Goal: Task Accomplishment & Management: Complete application form

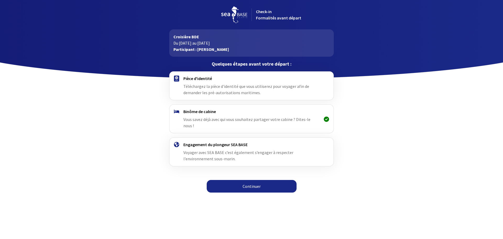
click at [185, 117] on span "Vous savez déjà avec qui vous souhaitez partager votre cabine ? Dites-le nous !" at bounding box center [246, 123] width 127 height 12
click at [242, 180] on link "Continuer" at bounding box center [252, 186] width 90 height 13
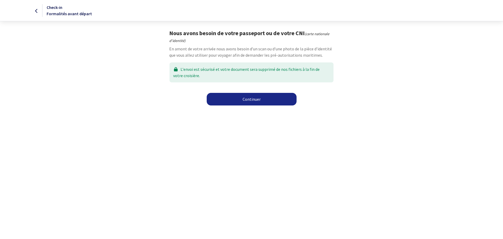
click at [235, 98] on link "Continuer" at bounding box center [252, 99] width 90 height 13
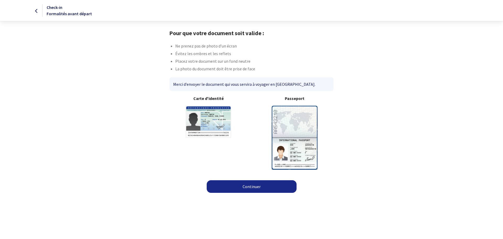
click at [265, 188] on link "Continuer" at bounding box center [252, 186] width 90 height 13
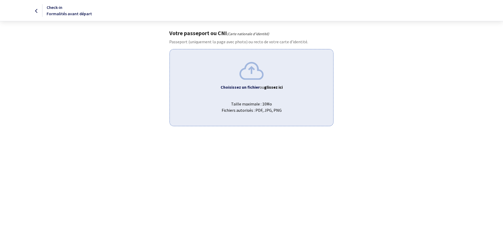
click at [254, 73] on img at bounding box center [252, 71] width 24 height 18
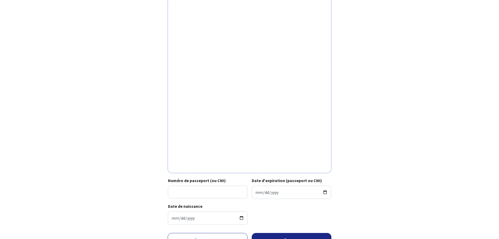
scroll to position [79, 0]
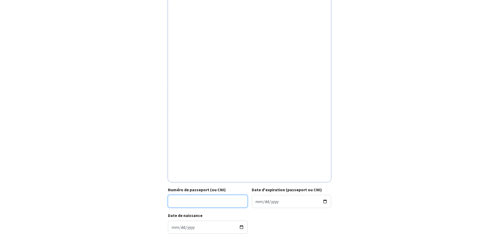
click at [192, 202] on input "Numéro de passeport (ou CNI)" at bounding box center [208, 201] width 80 height 13
type input "22II72118"
click at [256, 202] on input "Date d'expiration (passeport ou CNI)" at bounding box center [292, 201] width 80 height 13
type input "2032-12-08"
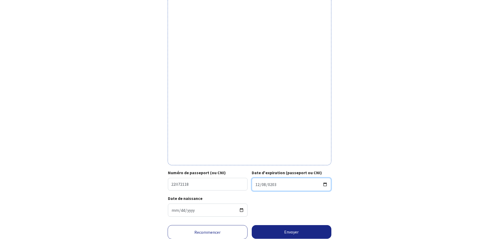
scroll to position [105, 0]
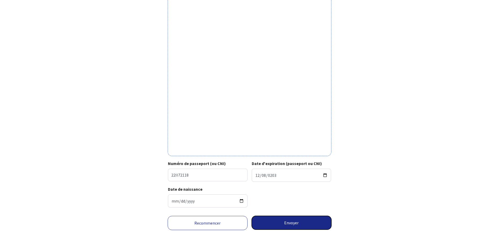
click at [264, 224] on button "Envoyer" at bounding box center [292, 223] width 80 height 14
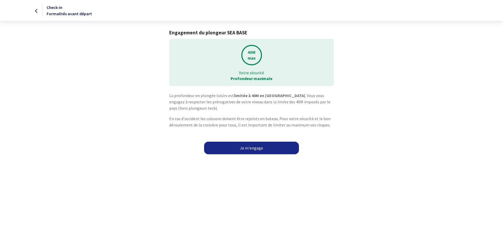
click at [247, 150] on link "Je m'engage" at bounding box center [251, 148] width 95 height 13
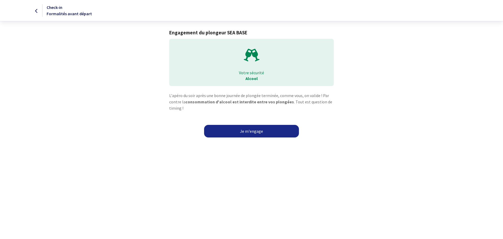
click at [246, 129] on link "Je m'engage" at bounding box center [251, 131] width 95 height 13
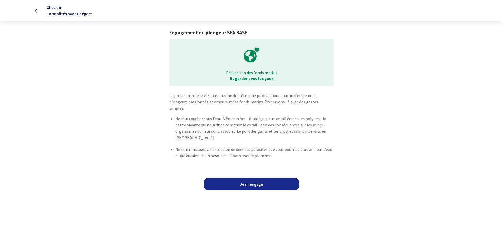
click at [254, 178] on link "Je m'engage" at bounding box center [251, 184] width 95 height 13
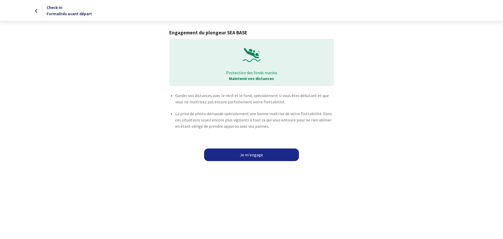
click at [245, 153] on link "Je m'engage" at bounding box center [251, 154] width 95 height 13
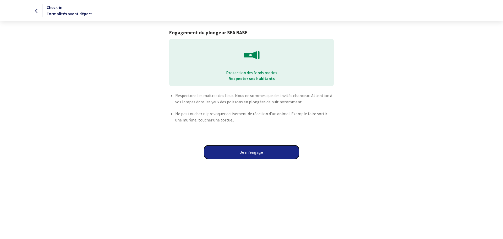
click at [245, 153] on button "Je m'engage" at bounding box center [251, 152] width 95 height 14
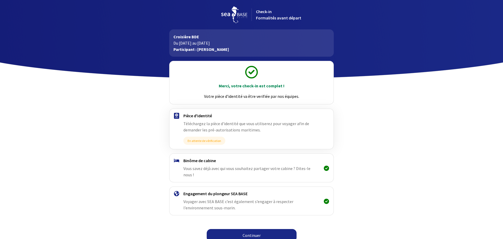
click at [252, 229] on link "Continuer" at bounding box center [252, 235] width 90 height 13
click at [255, 229] on link "Continuer" at bounding box center [252, 235] width 90 height 13
click at [259, 230] on link "Continuer" at bounding box center [252, 235] width 90 height 13
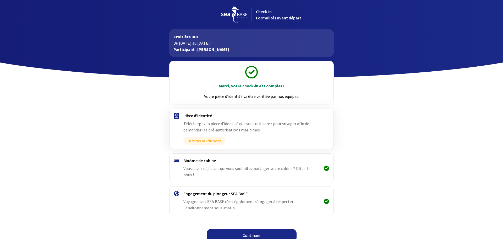
click at [259, 230] on link "Continuer" at bounding box center [252, 235] width 90 height 13
click at [236, 229] on link "Continuer" at bounding box center [252, 235] width 90 height 13
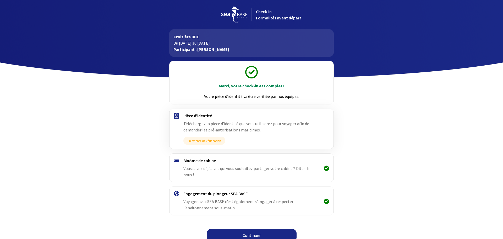
click at [236, 229] on link "Continuer" at bounding box center [252, 235] width 90 height 13
